Goal: Check status: Check status

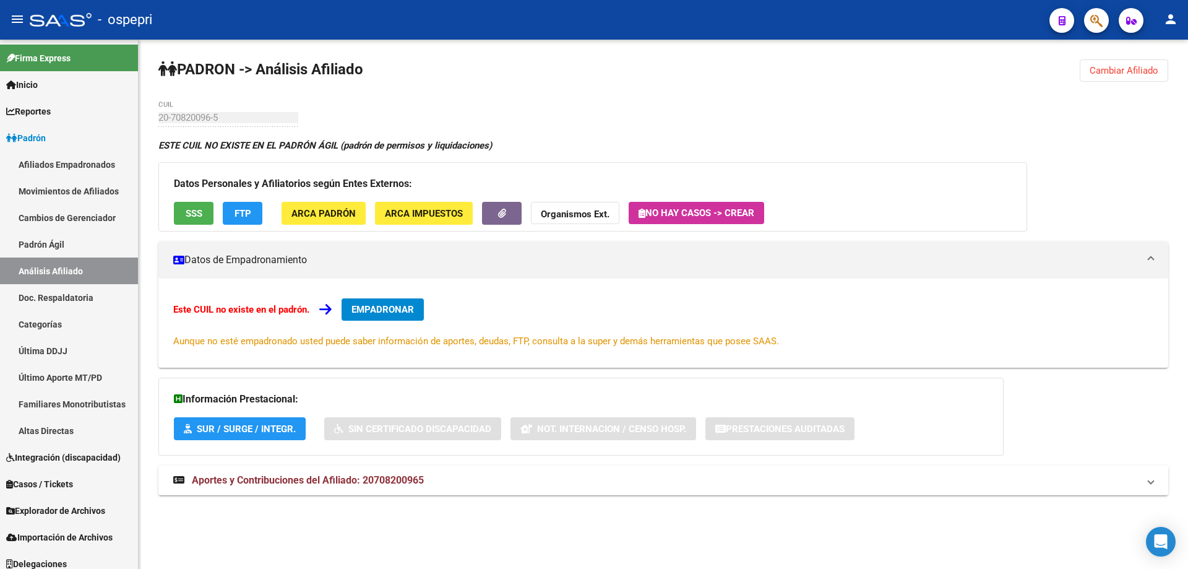
click at [1117, 67] on span "Cambiar Afiliado" at bounding box center [1124, 70] width 69 height 11
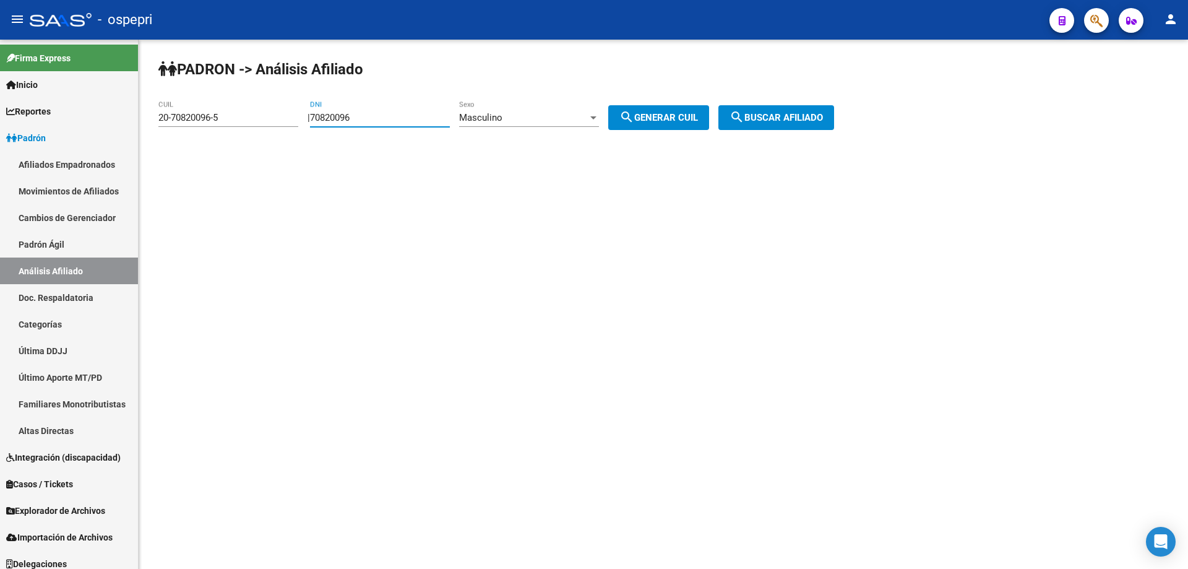
click at [341, 119] on input "70820096" at bounding box center [380, 117] width 140 height 11
paste input "24709322"
type input "24709322"
click at [676, 119] on span "search Generar CUIL" at bounding box center [658, 117] width 79 height 11
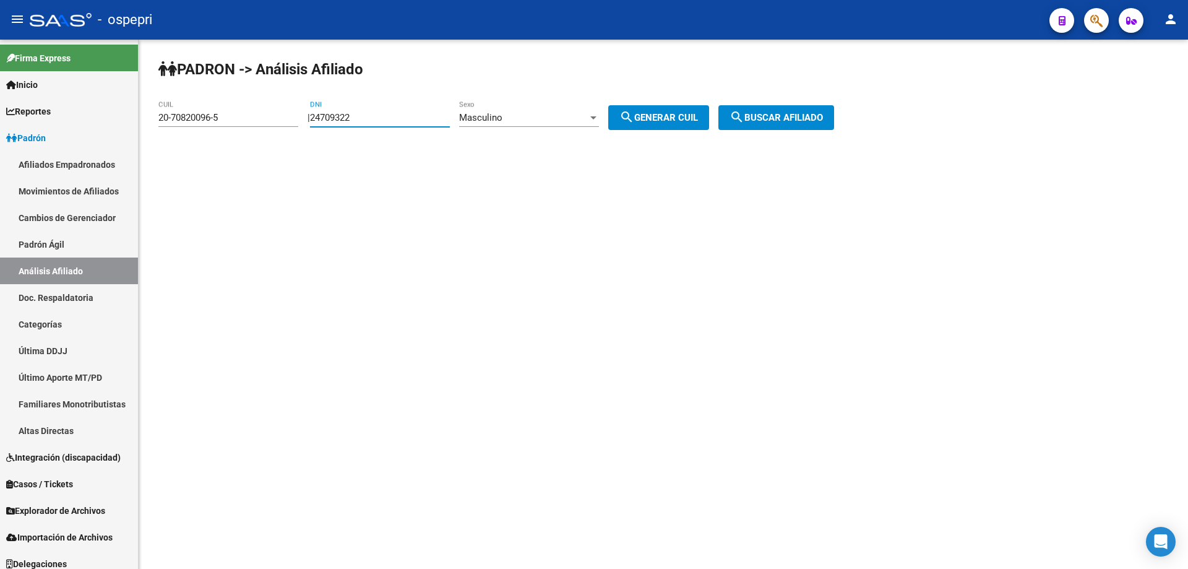
type input "20-24709322-3"
click at [787, 121] on span "search Buscar afiliado" at bounding box center [775, 117] width 93 height 11
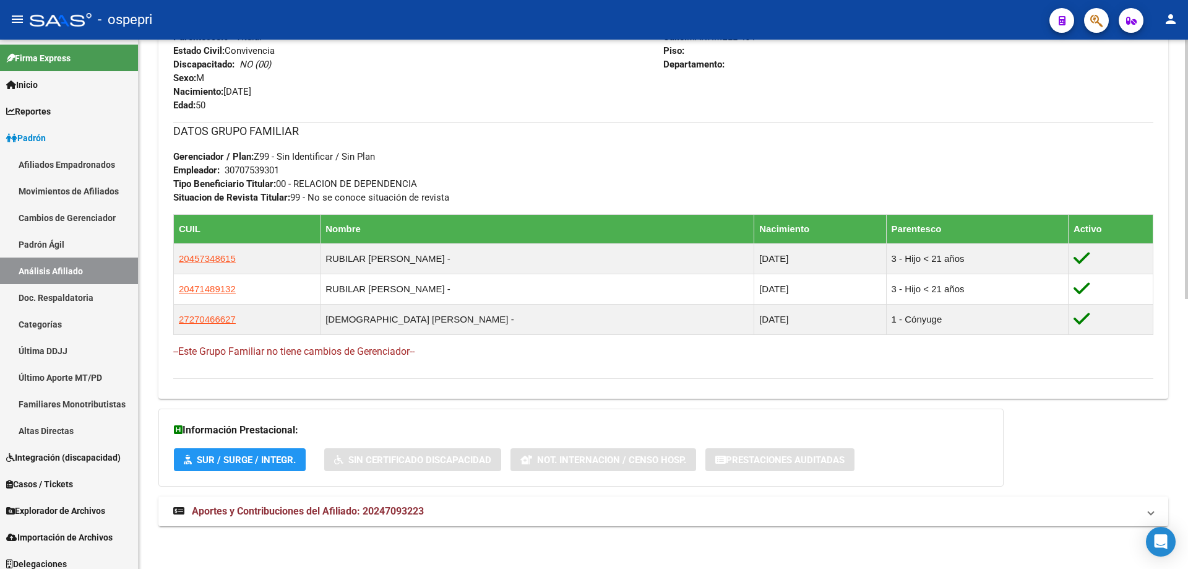
scroll to position [549, 0]
click at [403, 515] on span "Aportes y Contribuciones del Afiliado: 20247093223" at bounding box center [308, 510] width 232 height 12
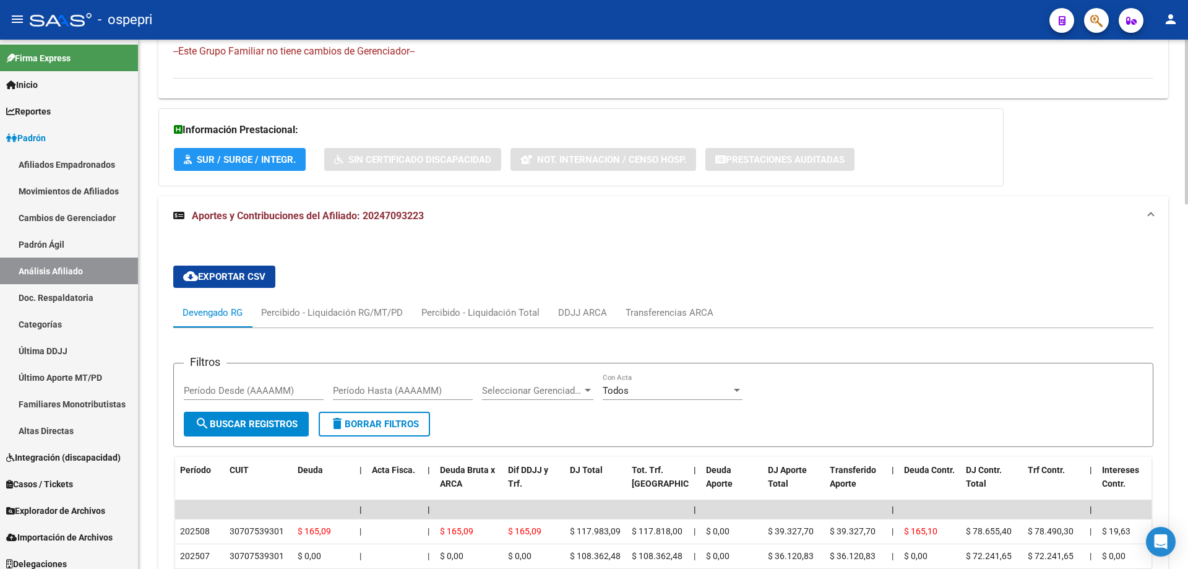
scroll to position [840, 0]
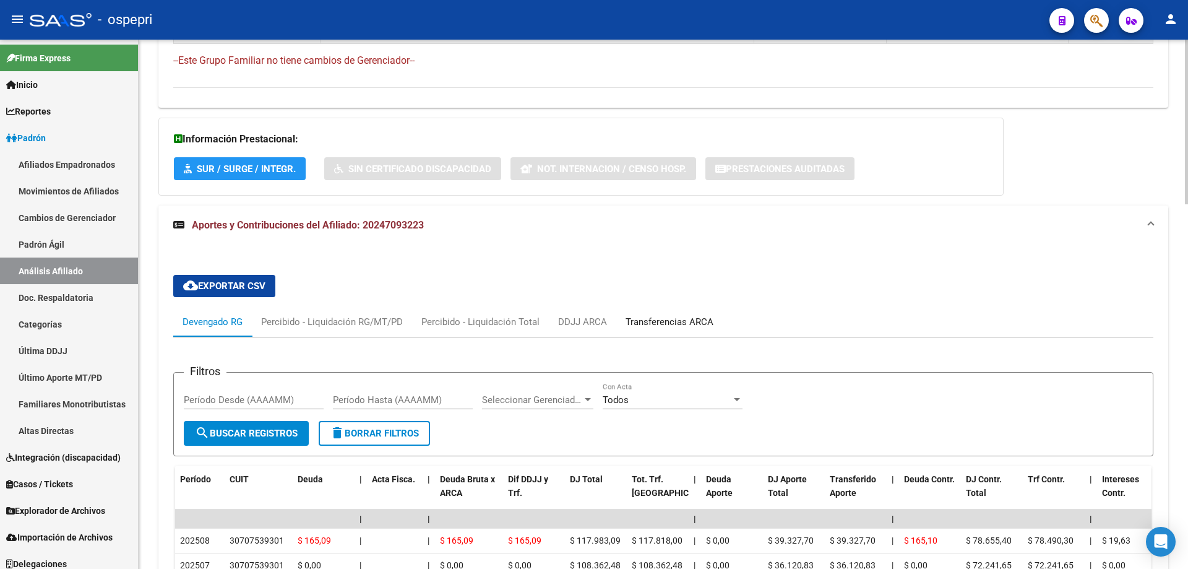
click at [652, 317] on div "Transferencias ARCA" at bounding box center [670, 322] width 88 height 14
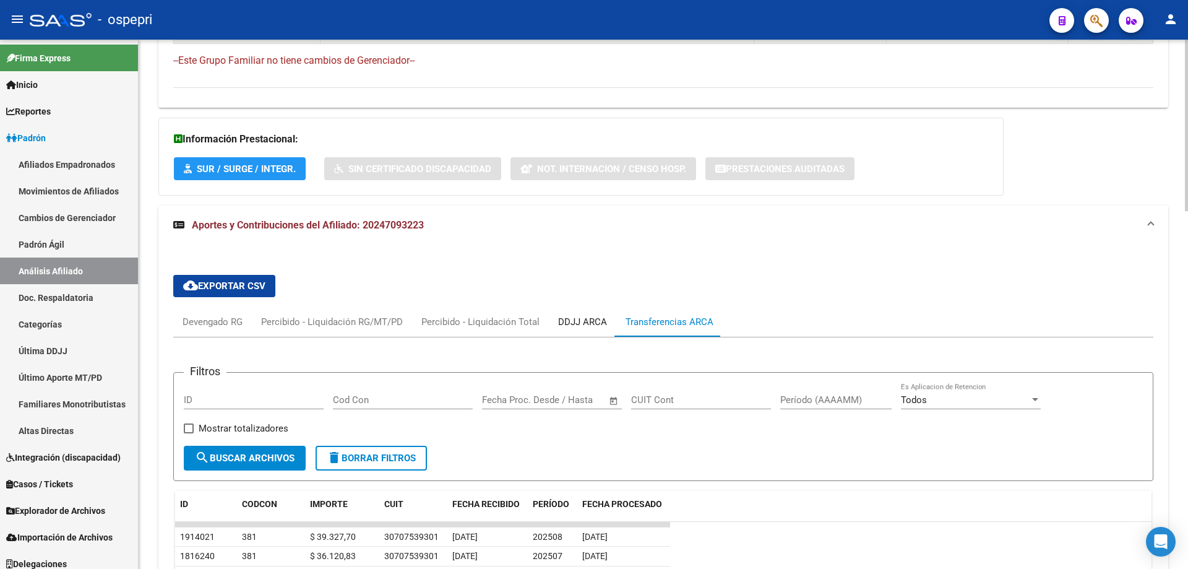
click at [588, 319] on div "DDJJ ARCA" at bounding box center [582, 322] width 49 height 14
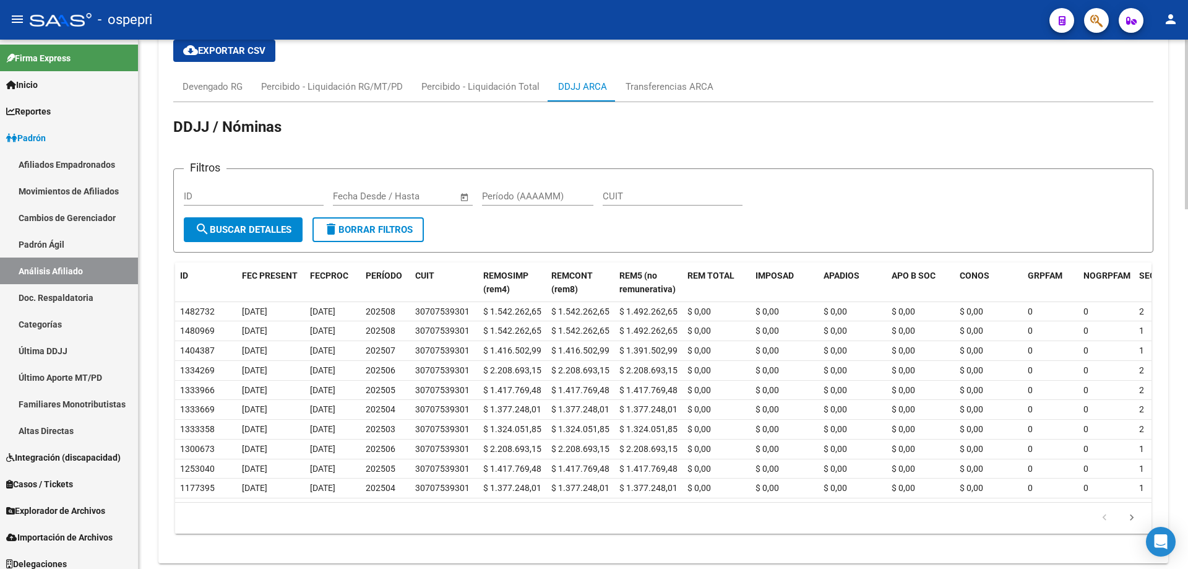
scroll to position [1122, 0]
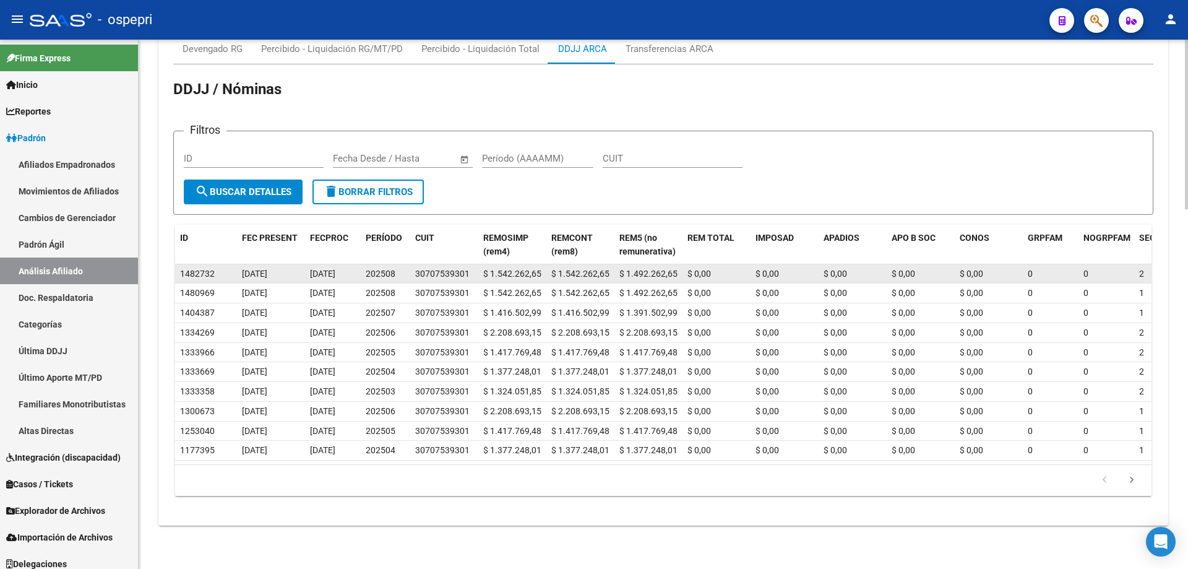
click at [442, 267] on div "30707539301" at bounding box center [442, 274] width 54 height 14
copy div "30707539301"
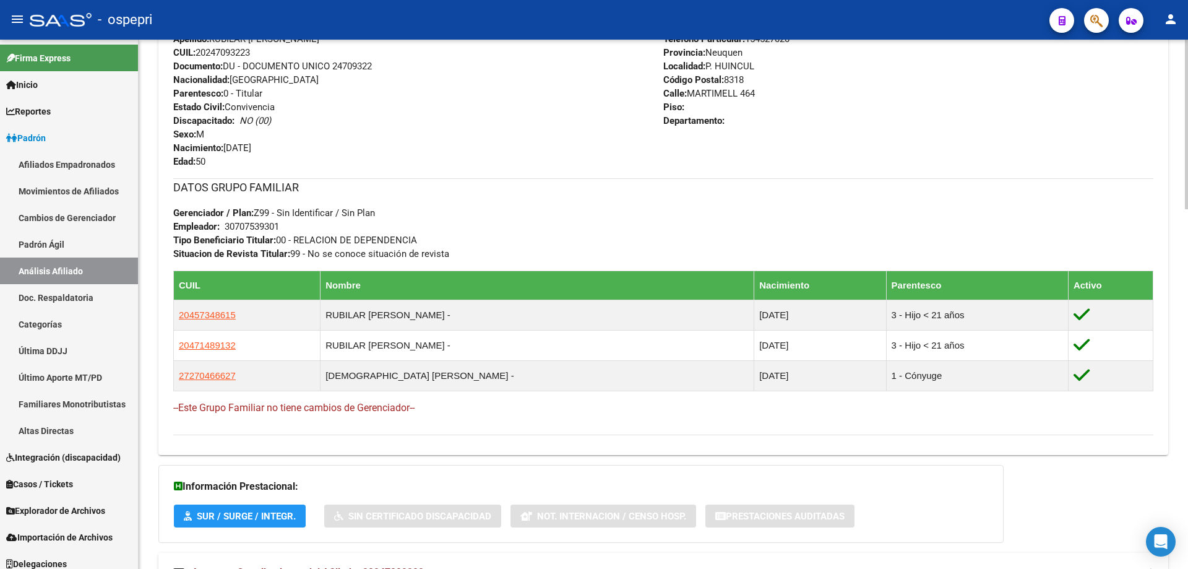
scroll to position [0, 0]
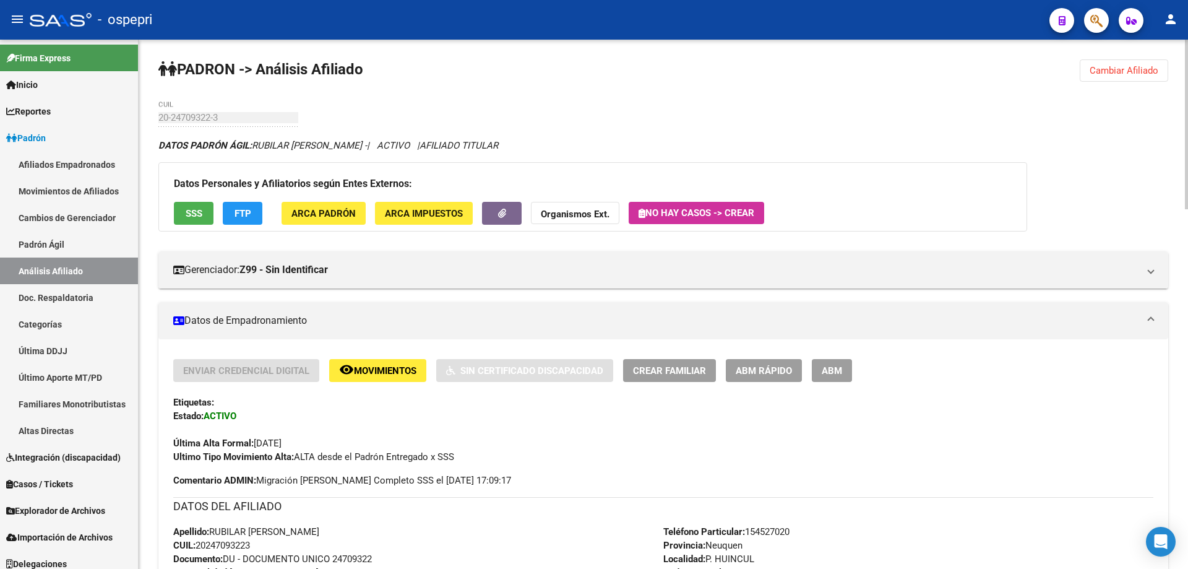
click at [1114, 75] on span "Cambiar Afiliado" at bounding box center [1124, 70] width 69 height 11
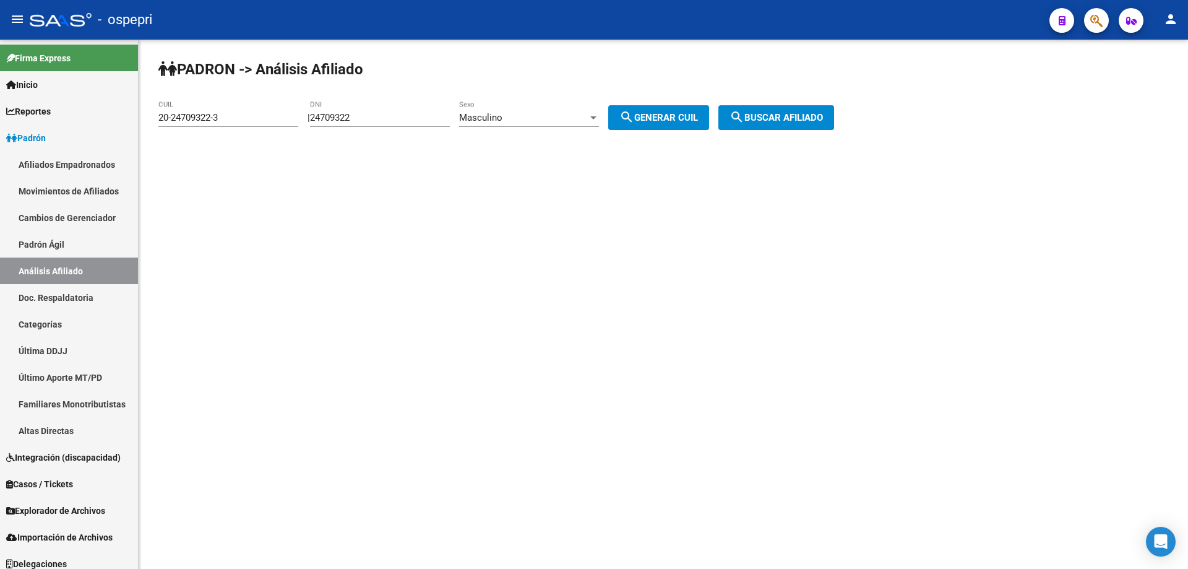
click at [345, 118] on input "24709322" at bounding box center [380, 117] width 140 height 11
paste input "38298773"
type input "38298773"
click at [534, 121] on div "Masculino" at bounding box center [523, 117] width 129 height 11
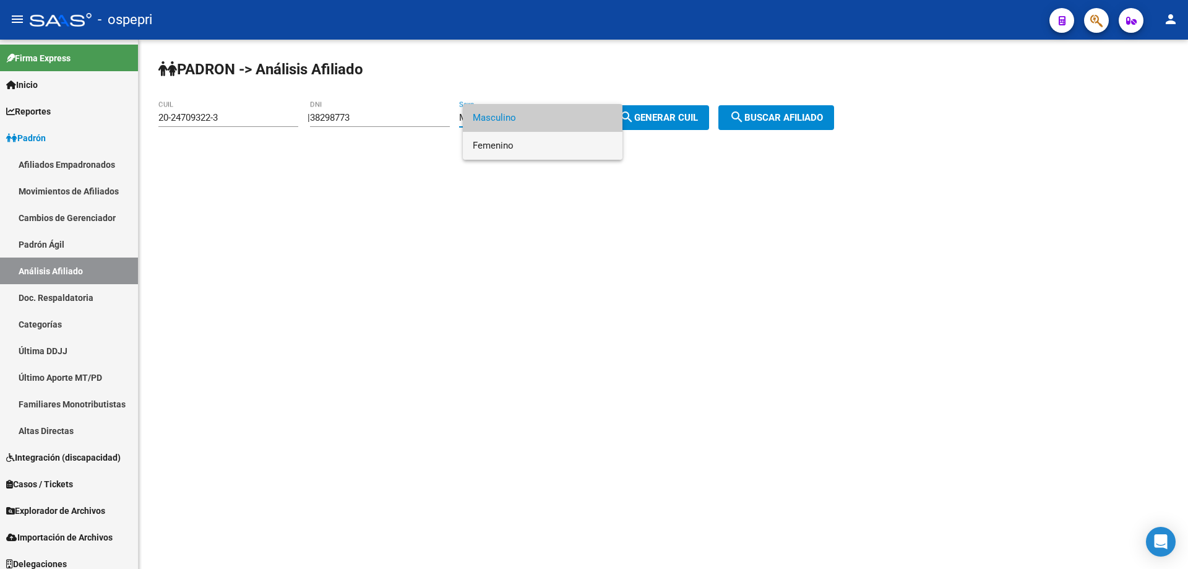
click at [523, 143] on span "Femenino" at bounding box center [543, 146] width 140 height 28
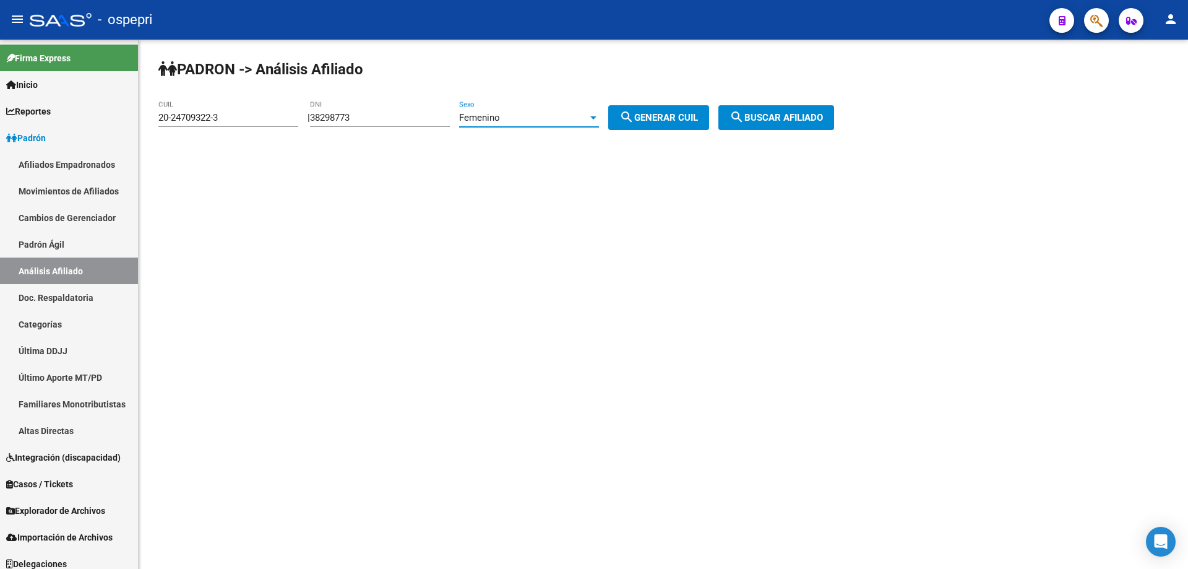
click at [630, 116] on button "search Generar CUIL" at bounding box center [658, 117] width 101 height 25
type input "27-38298773-5"
click at [798, 126] on button "search Buscar afiliado" at bounding box center [776, 117] width 116 height 25
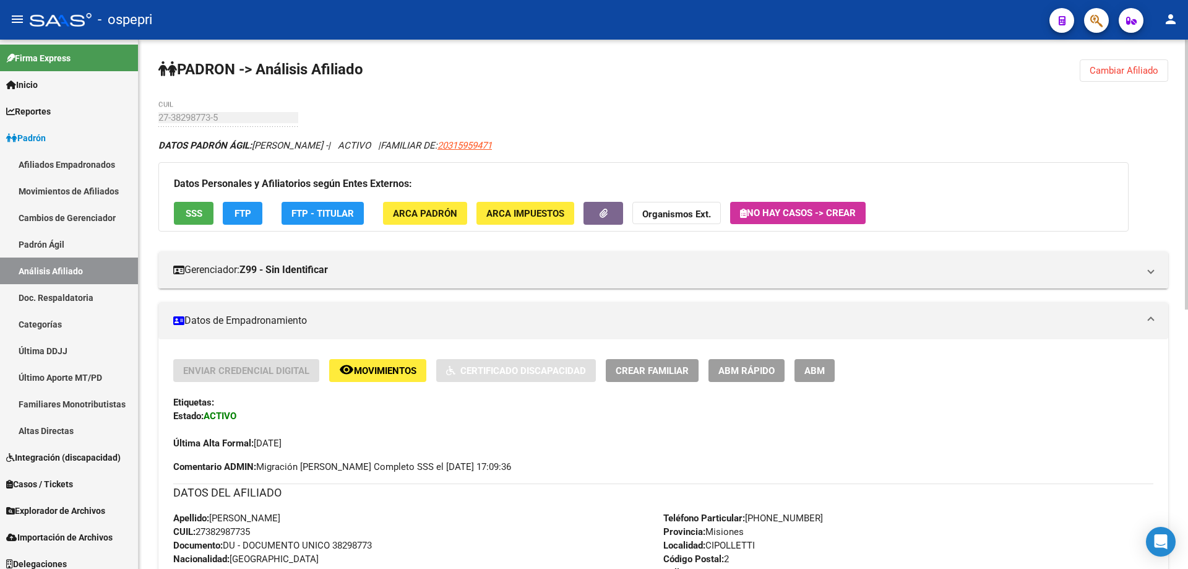
scroll to position [495, 0]
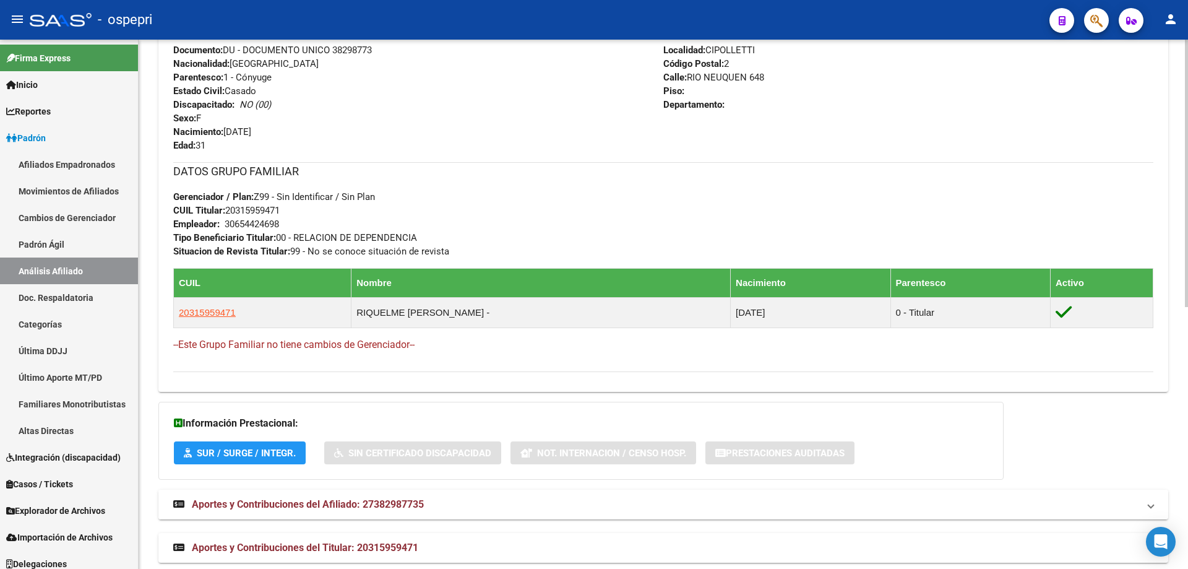
click at [348, 500] on span "Aportes y Contribuciones del Afiliado: 27382987735" at bounding box center [308, 504] width 232 height 12
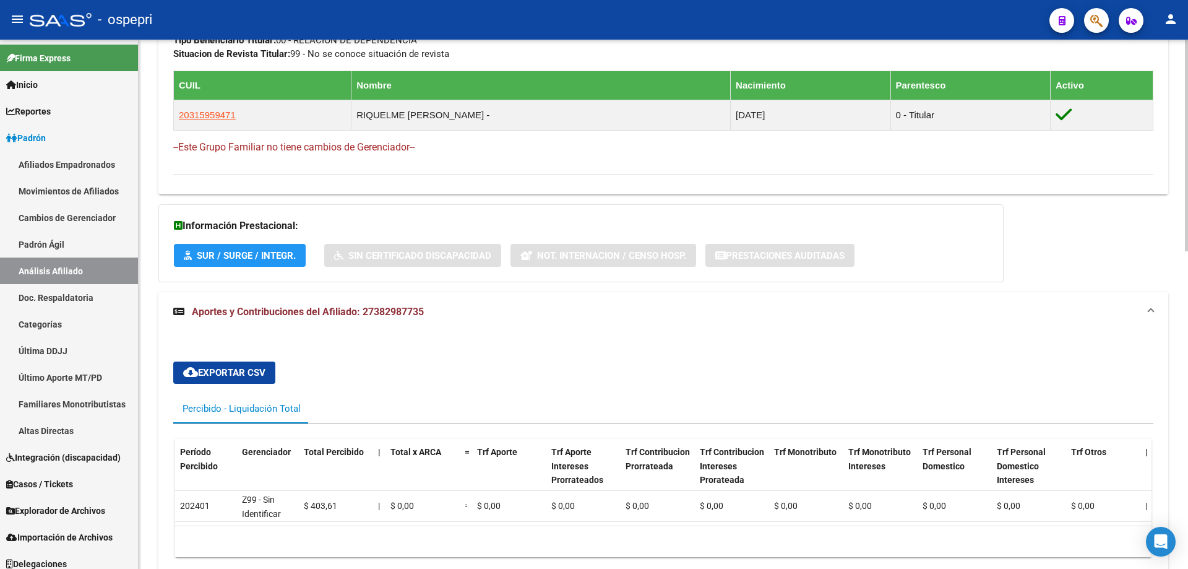
scroll to position [732, 0]
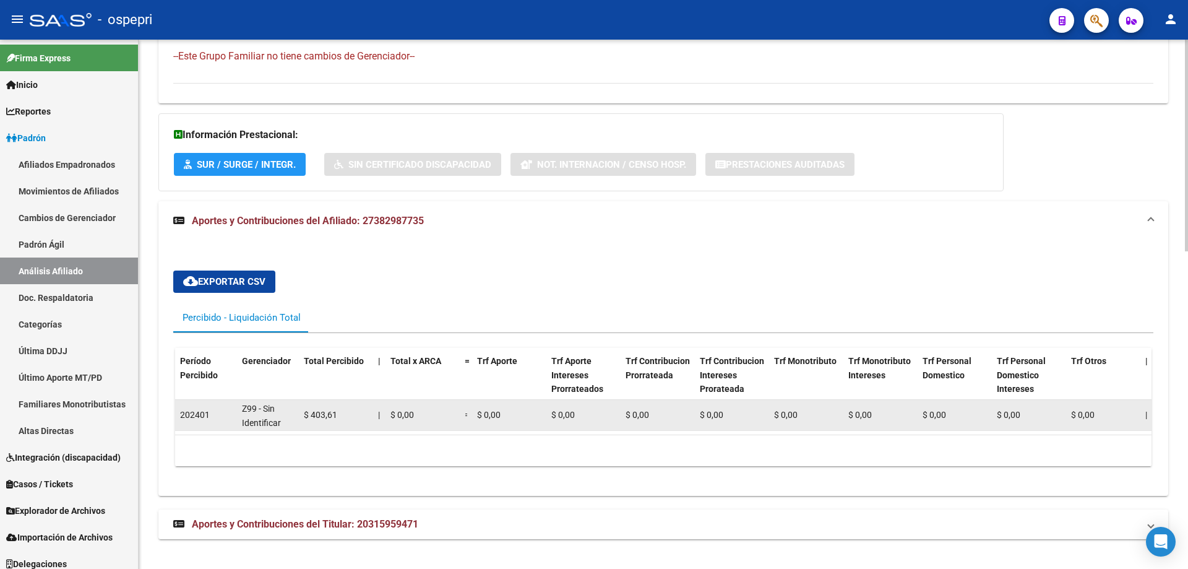
scroll to position [0, 0]
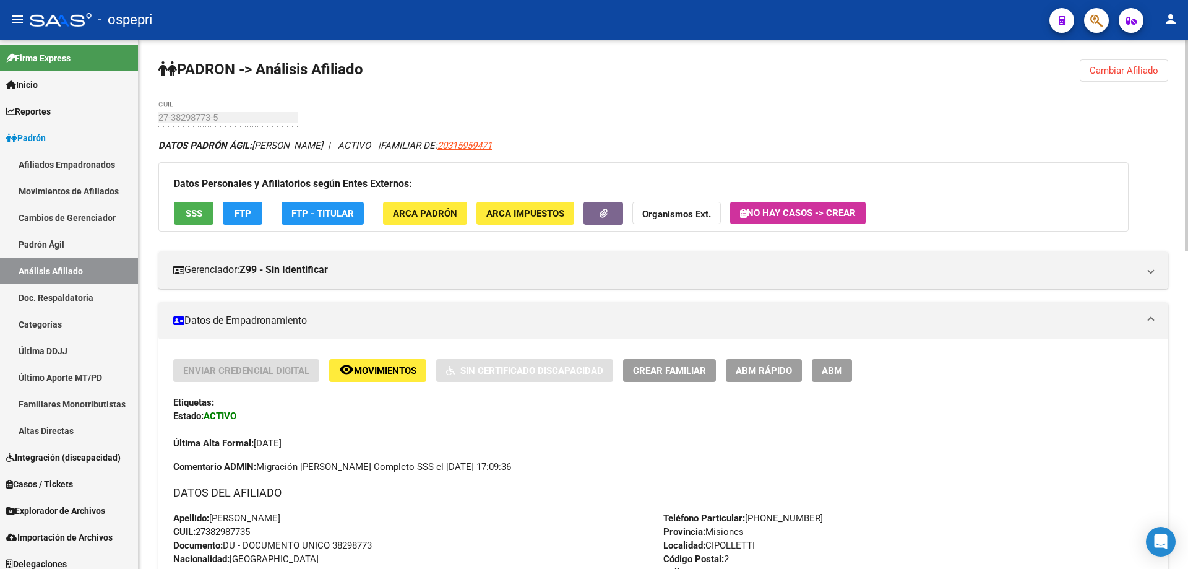
click at [1143, 77] on button "Cambiar Afiliado" at bounding box center [1124, 70] width 88 height 22
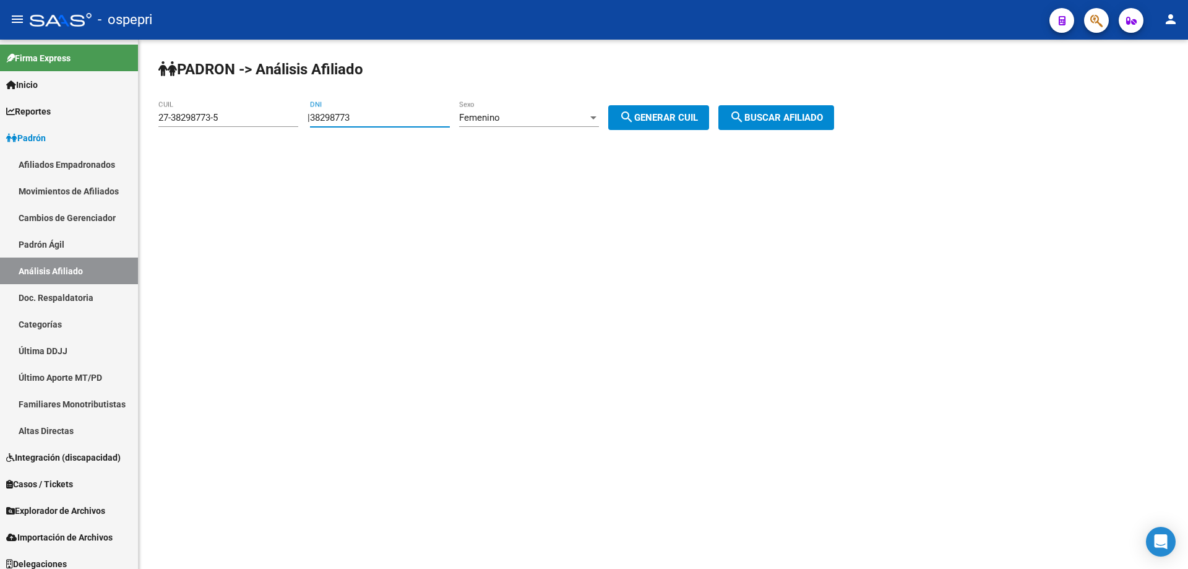
click at [350, 116] on input "38298773" at bounding box center [380, 117] width 140 height 11
paste input "24709322"
type input "24709322"
click at [488, 112] on span "Femenino" at bounding box center [479, 117] width 41 height 11
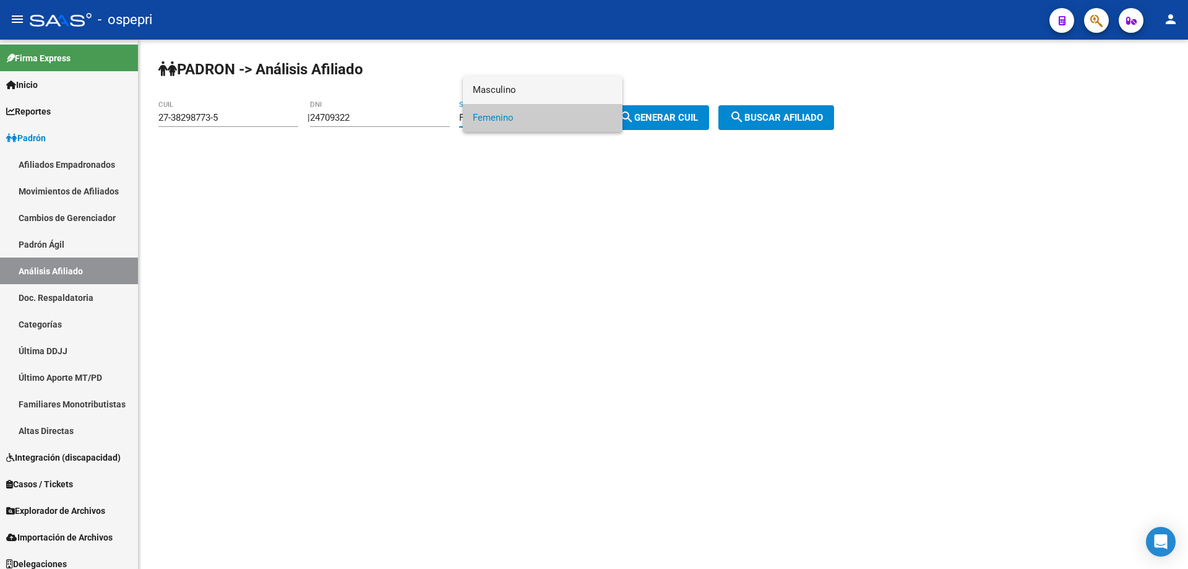
click at [543, 88] on span "Masculino" at bounding box center [543, 90] width 140 height 28
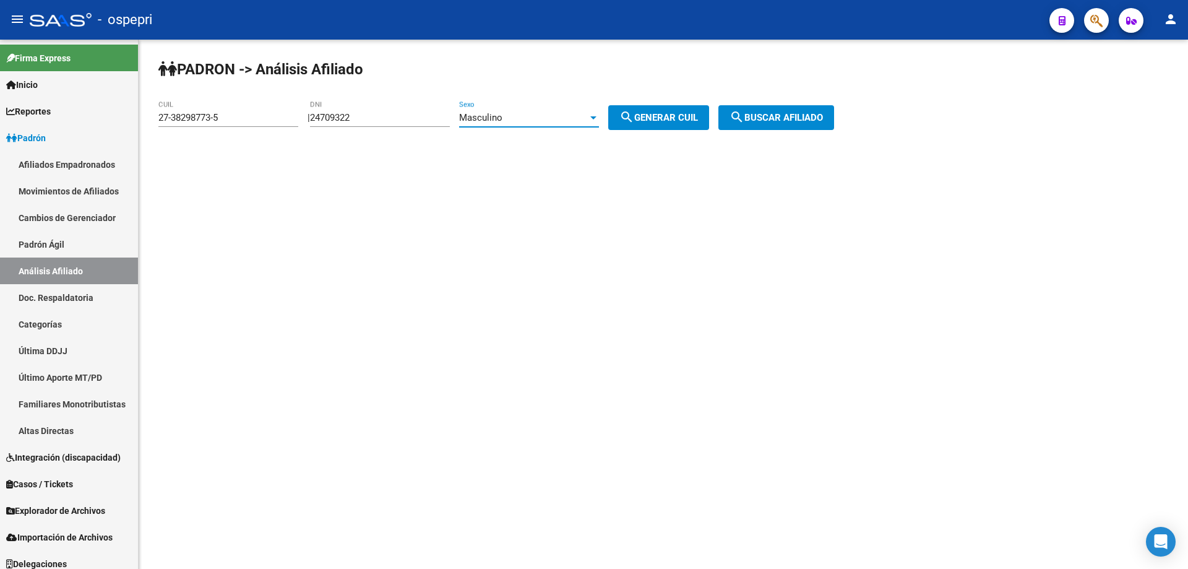
click at [668, 116] on span "search Generar CUIL" at bounding box center [658, 117] width 79 height 11
type input "20-24709322-3"
click at [814, 126] on button "search Buscar afiliado" at bounding box center [776, 117] width 116 height 25
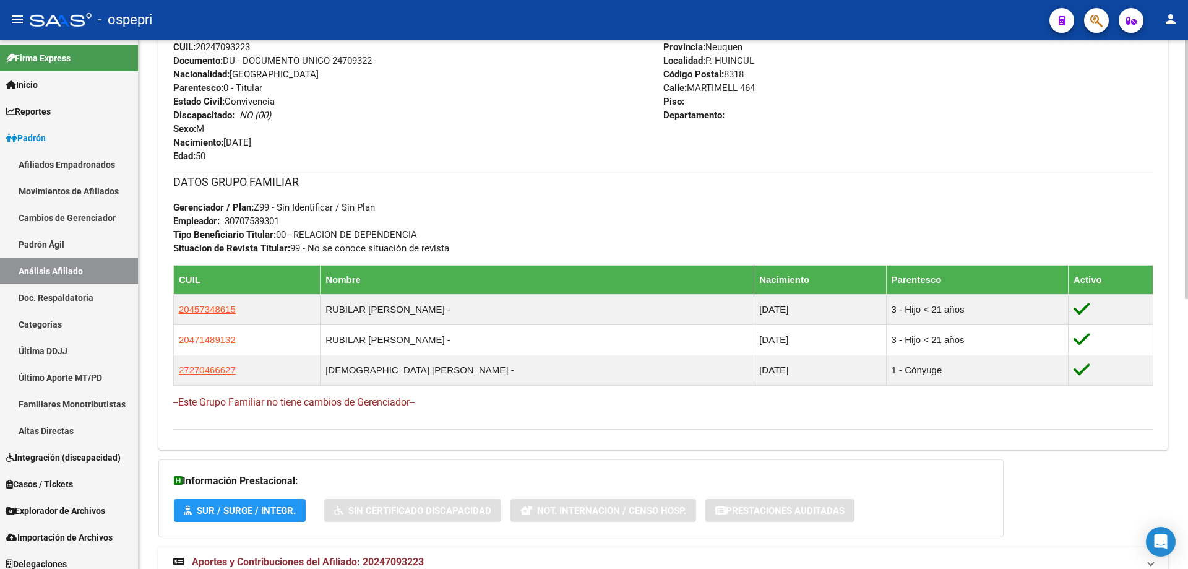
scroll to position [549, 0]
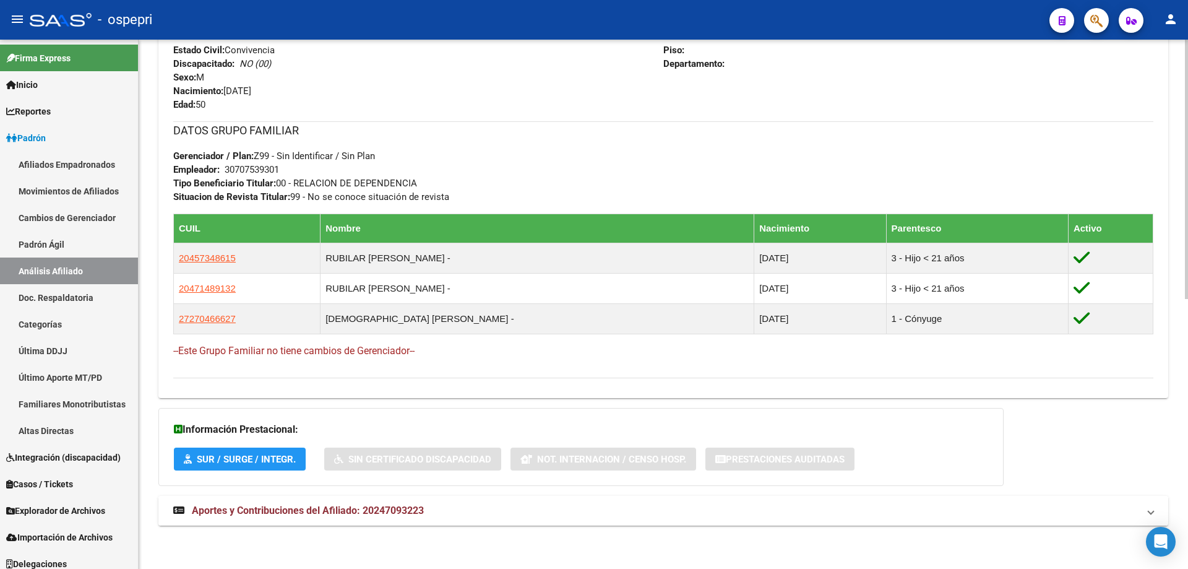
click at [407, 505] on span "Aportes y Contribuciones del Afiliado: 20247093223" at bounding box center [308, 510] width 232 height 12
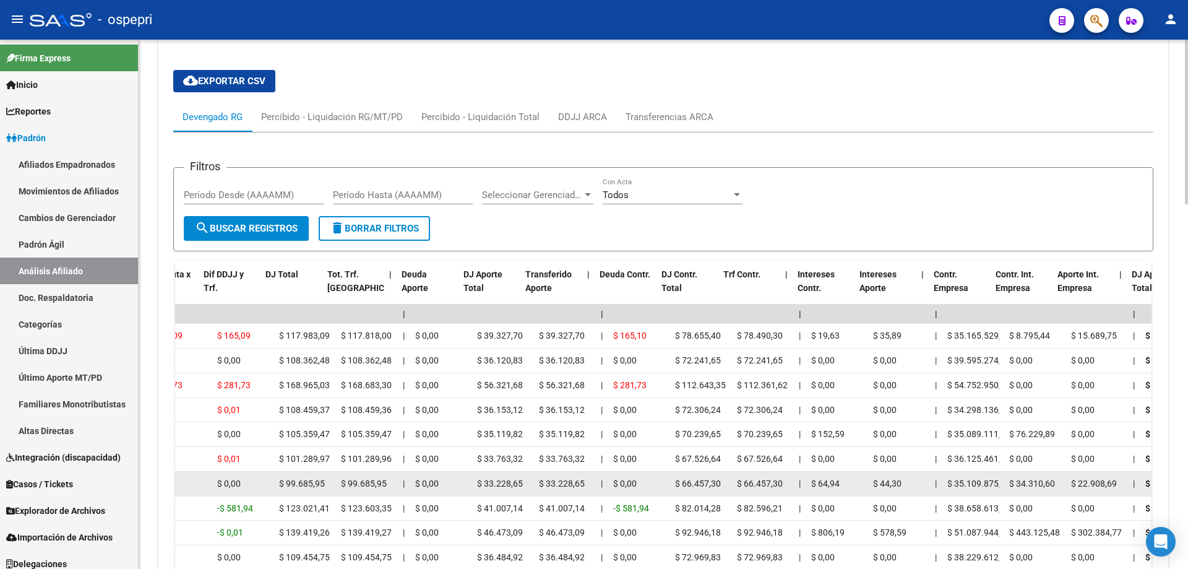
scroll to position [0, 304]
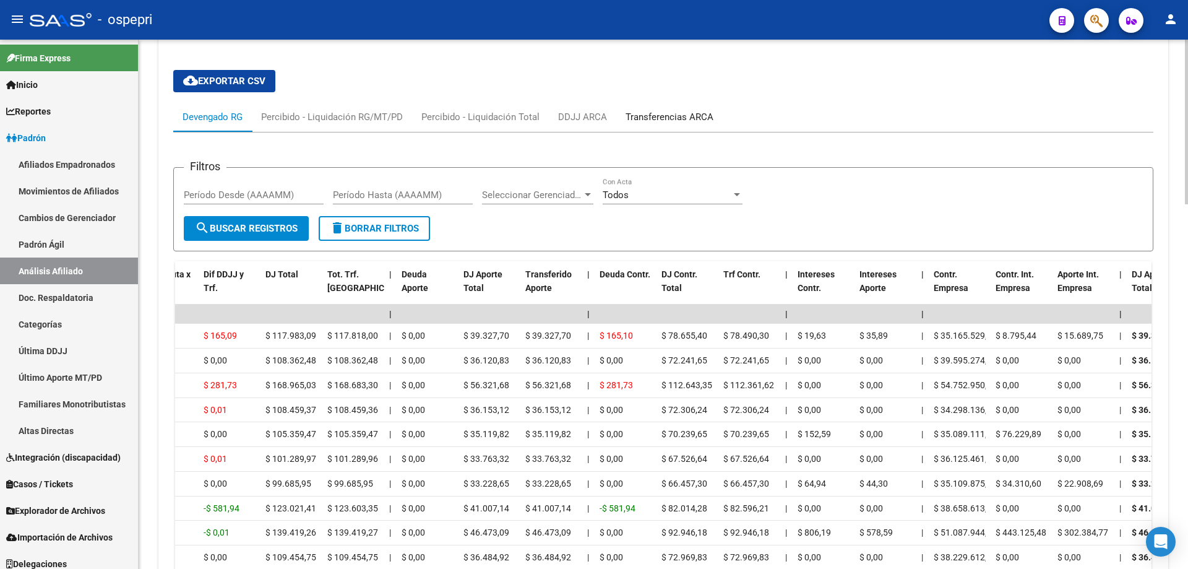
click at [639, 122] on div "Transferencias ARCA" at bounding box center [670, 117] width 88 height 14
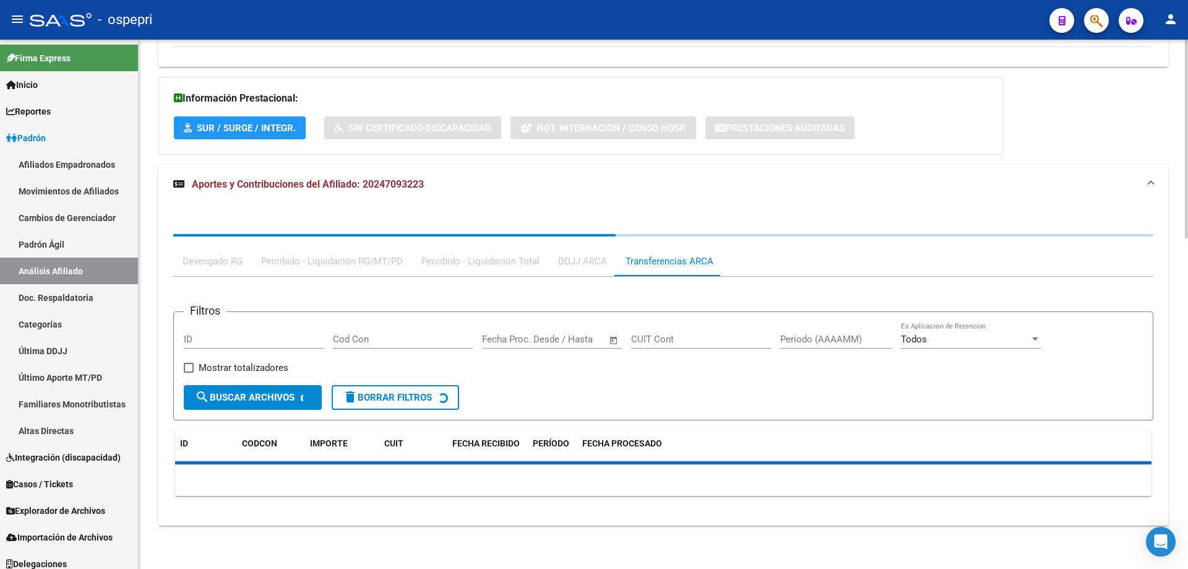
scroll to position [1044, 0]
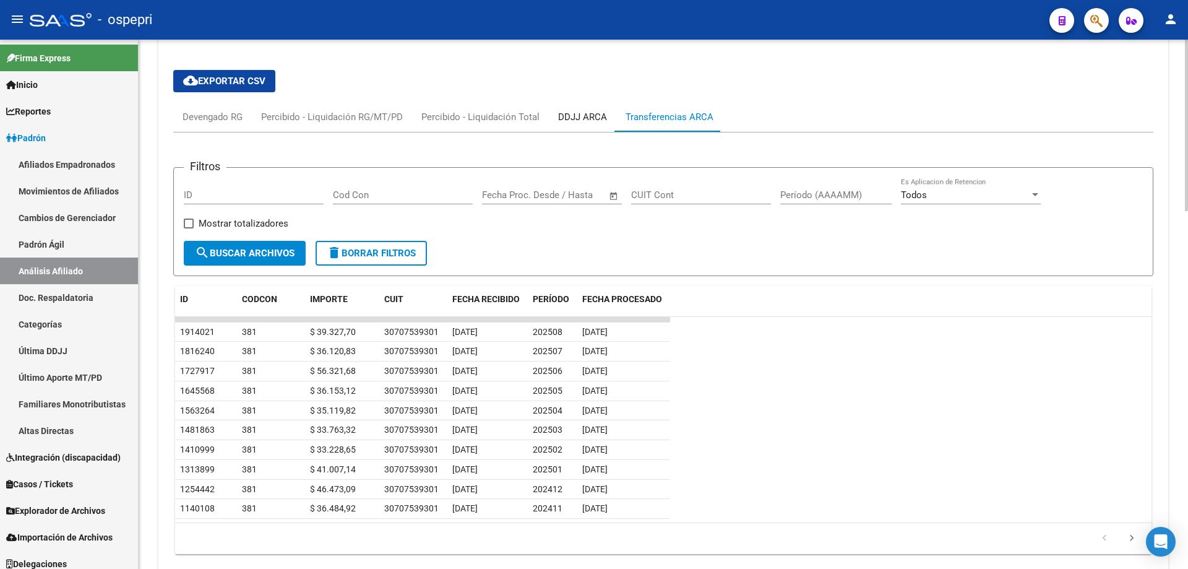
click at [570, 112] on div "DDJJ ARCA" at bounding box center [582, 117] width 49 height 14
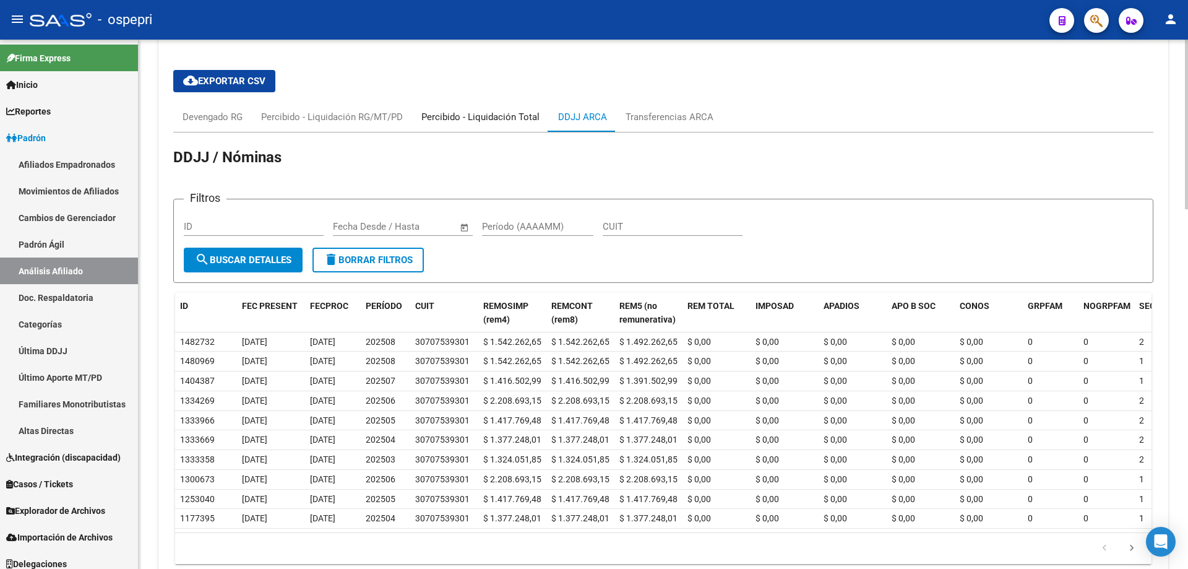
click at [480, 123] on div "Percibido - Liquidación Total" at bounding box center [480, 117] width 118 height 14
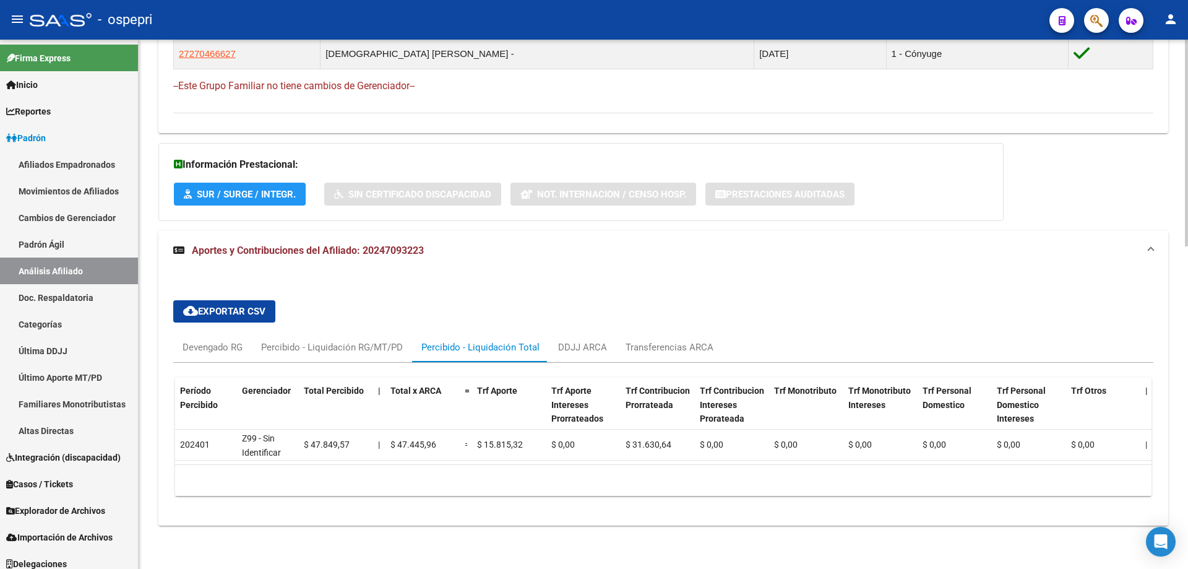
scroll to position [0, 0]
